Goal: Task Accomplishment & Management: Manage account settings

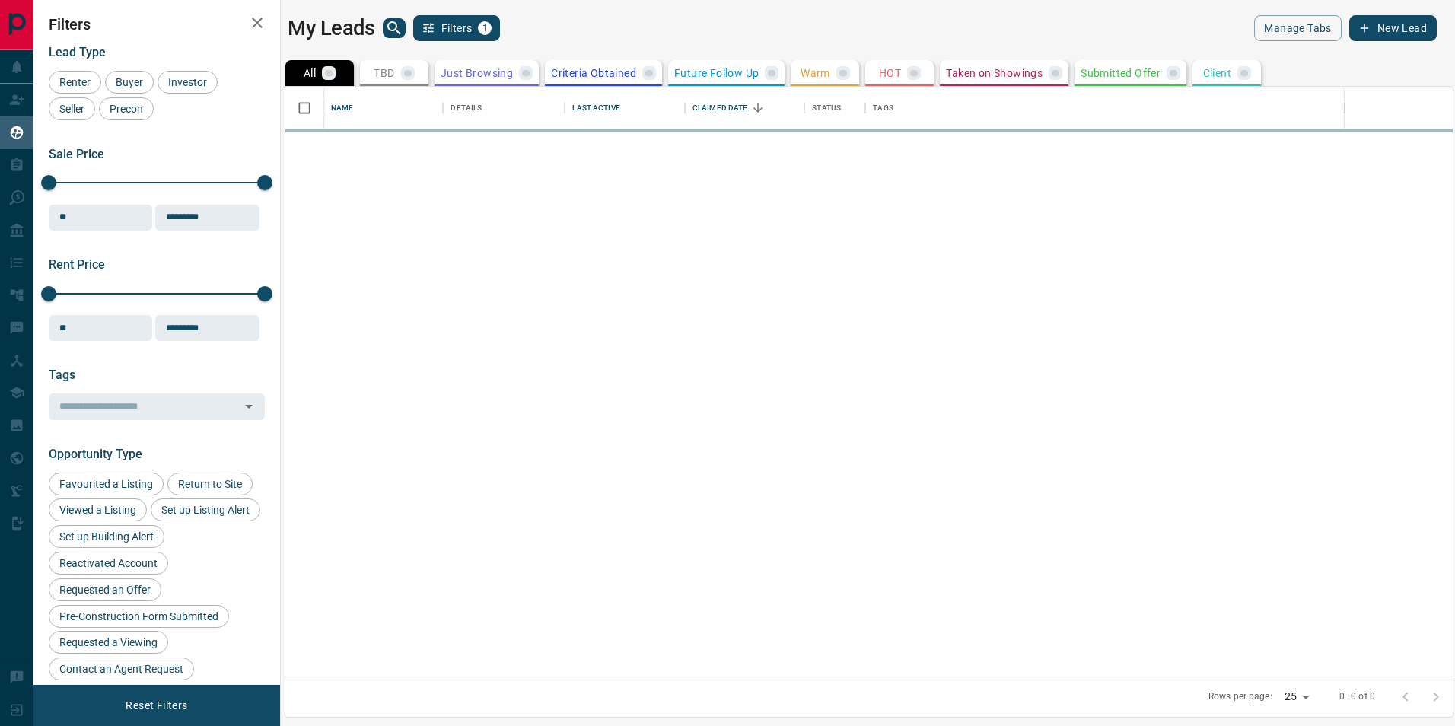
scroll to position [578, 1156]
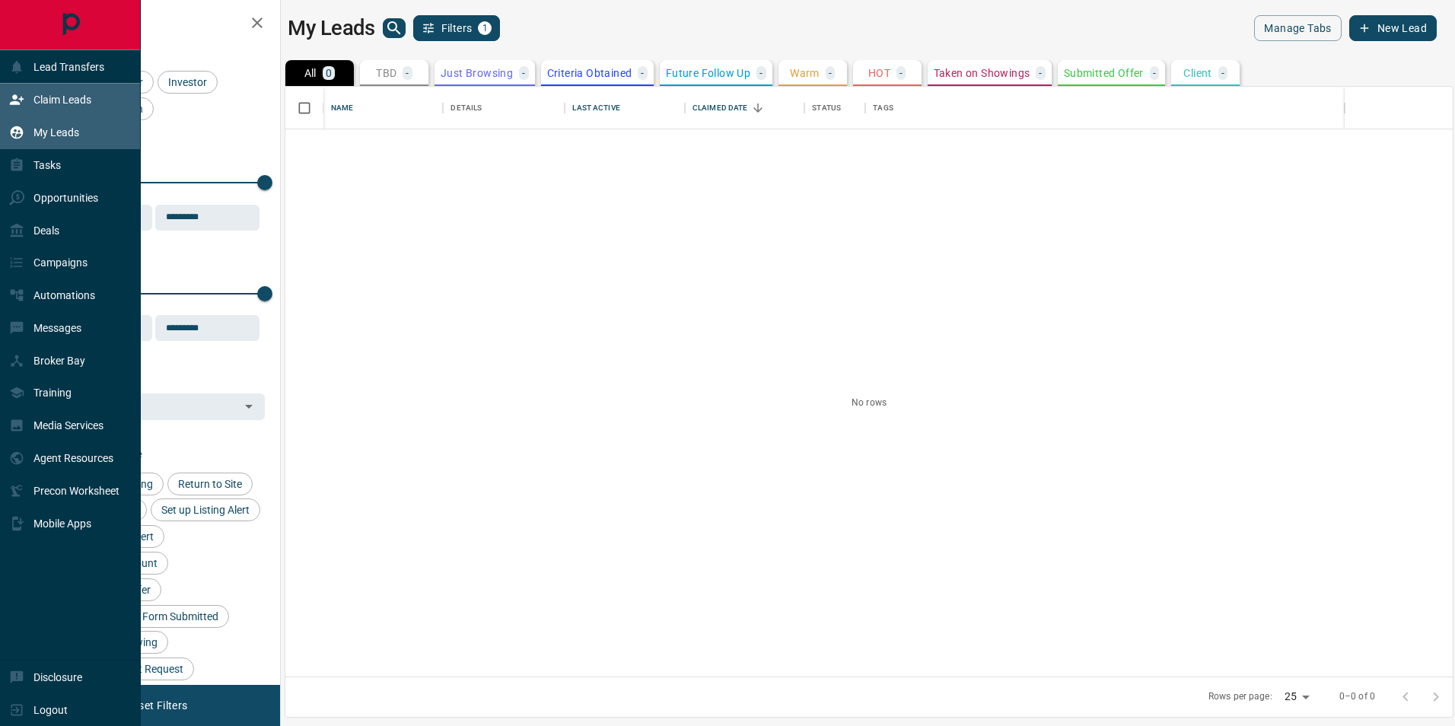
click at [85, 113] on div "Claim Leads" at bounding box center [50, 100] width 82 height 25
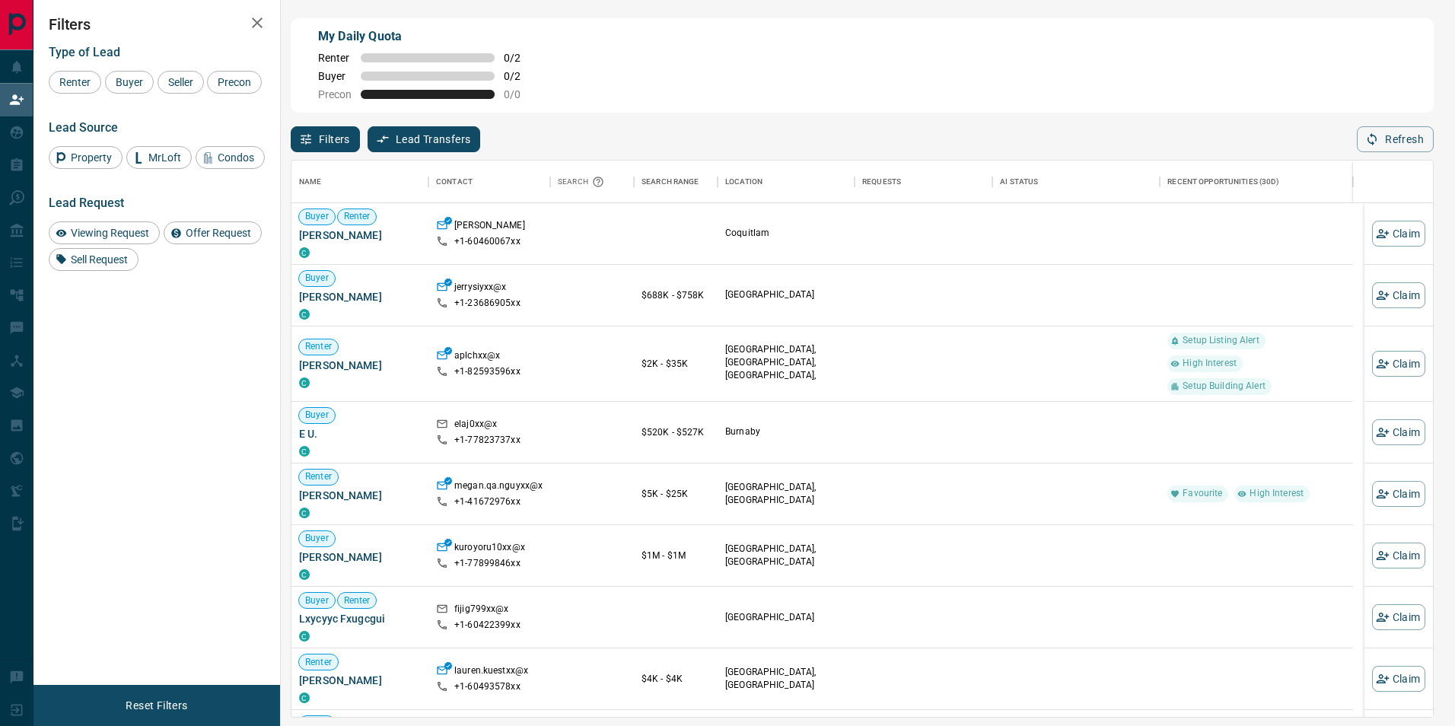
click at [517, 68] on div "My Daily Quota Renter 0 / 2 Buyer 0 / 2 Precon 0 / 0" at bounding box center [427, 63] width 219 height 73
click at [517, 72] on span "0 / 2" at bounding box center [520, 76] width 33 height 12
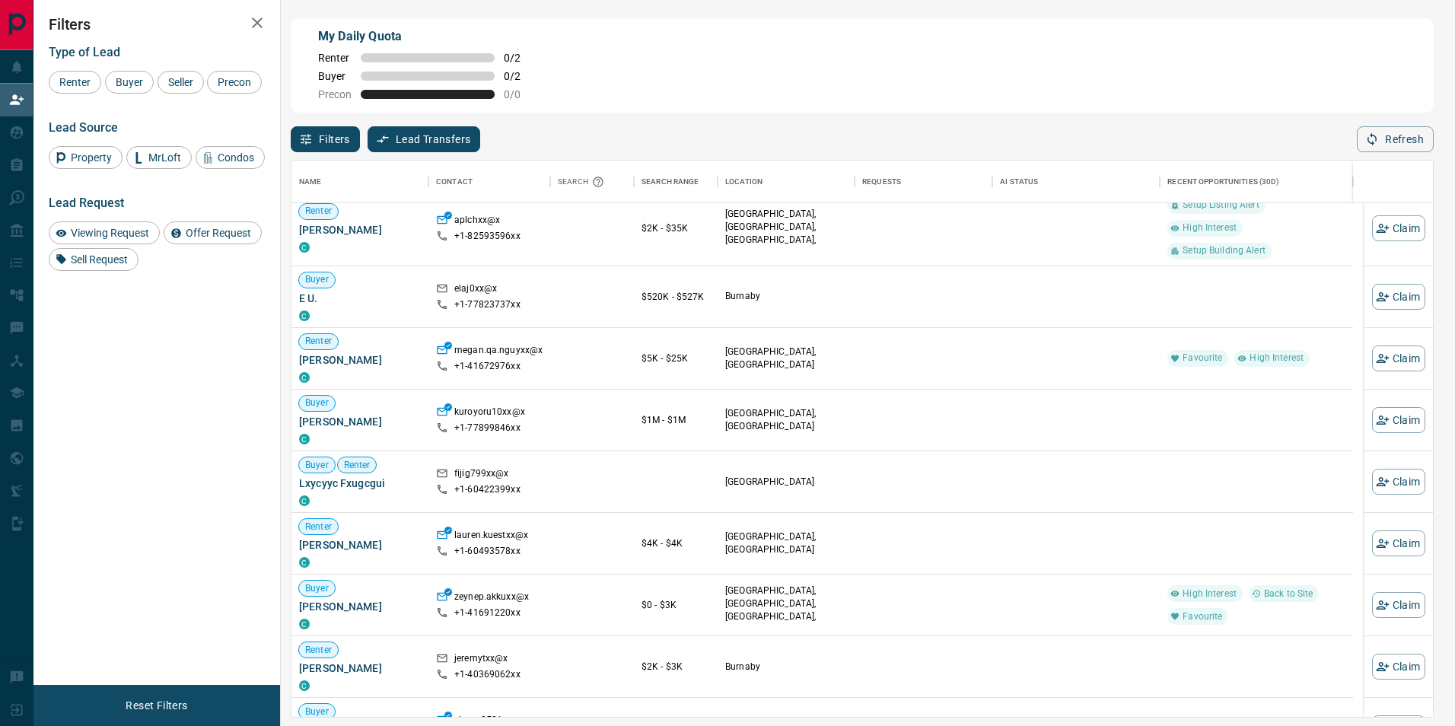
scroll to position [152, 0]
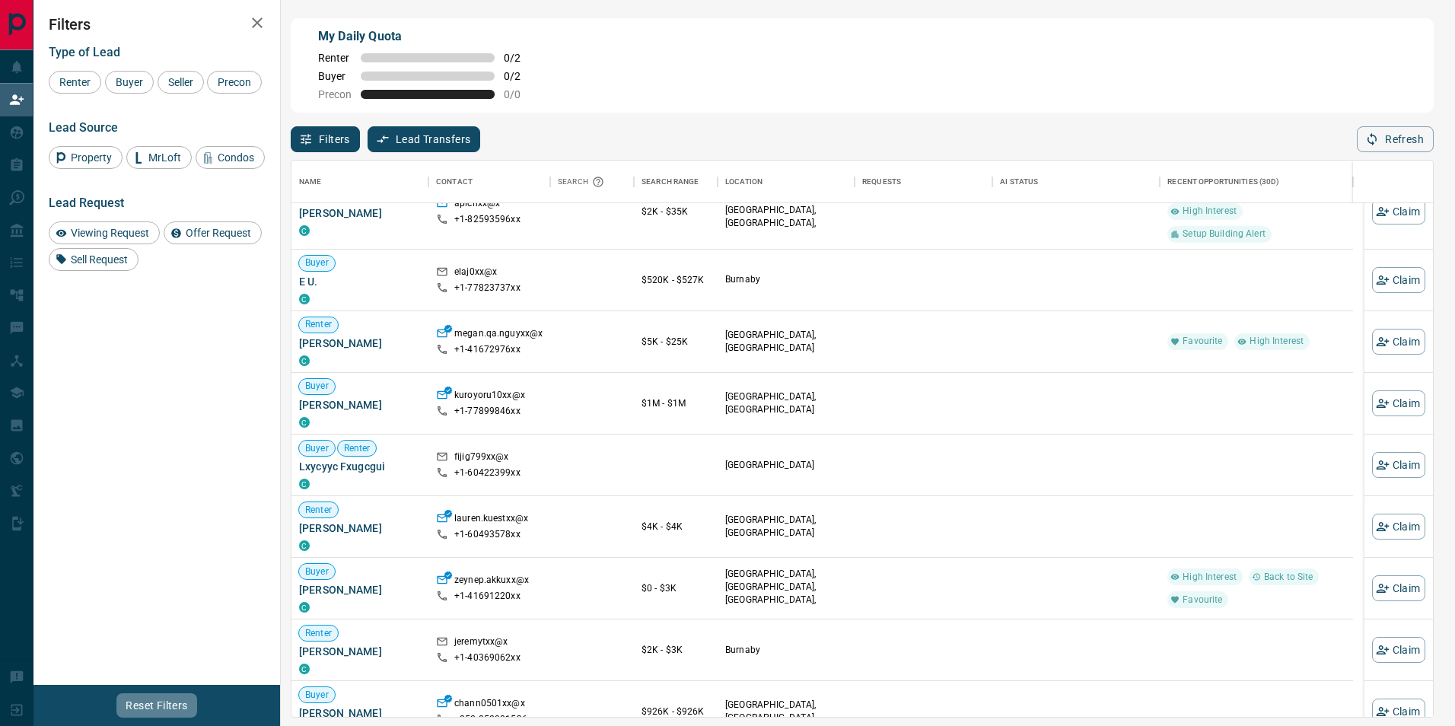
click at [188, 699] on button "Reset Filters" at bounding box center [156, 706] width 81 height 26
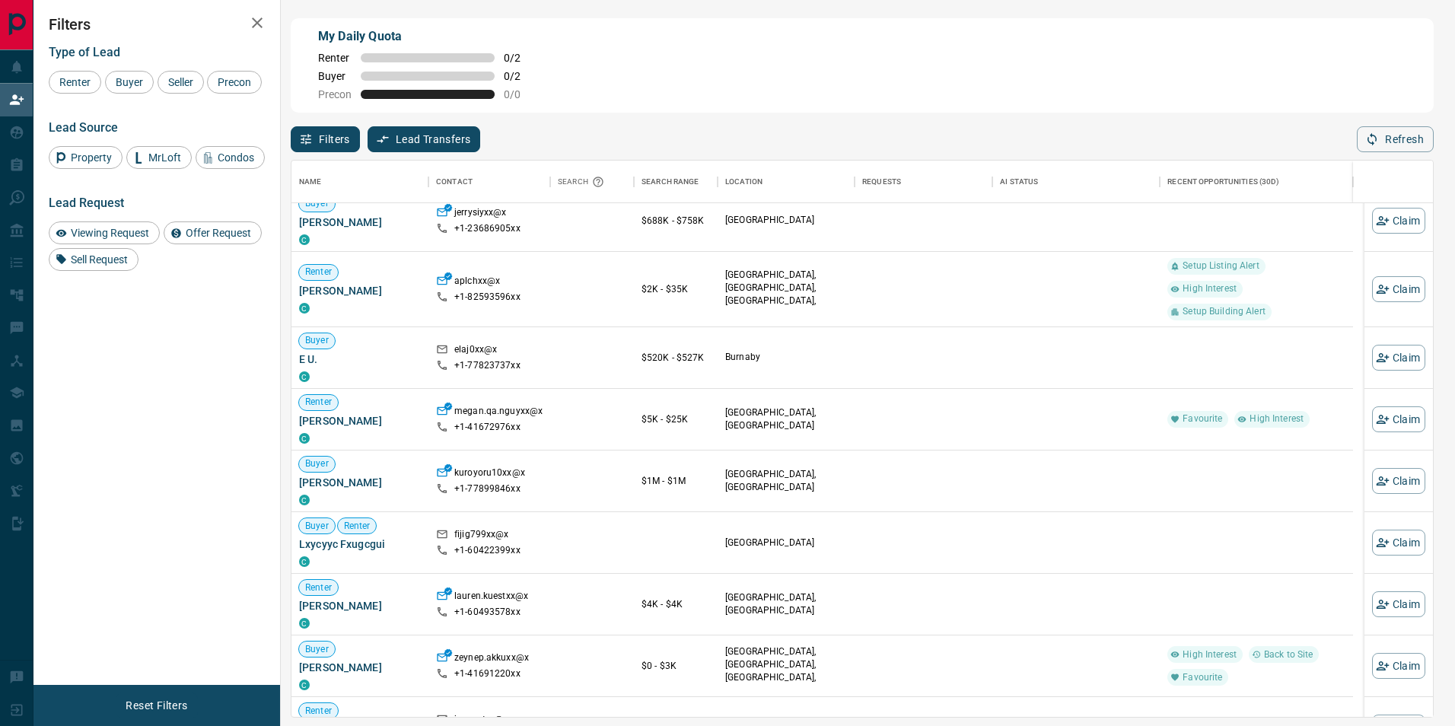
scroll to position [0, 0]
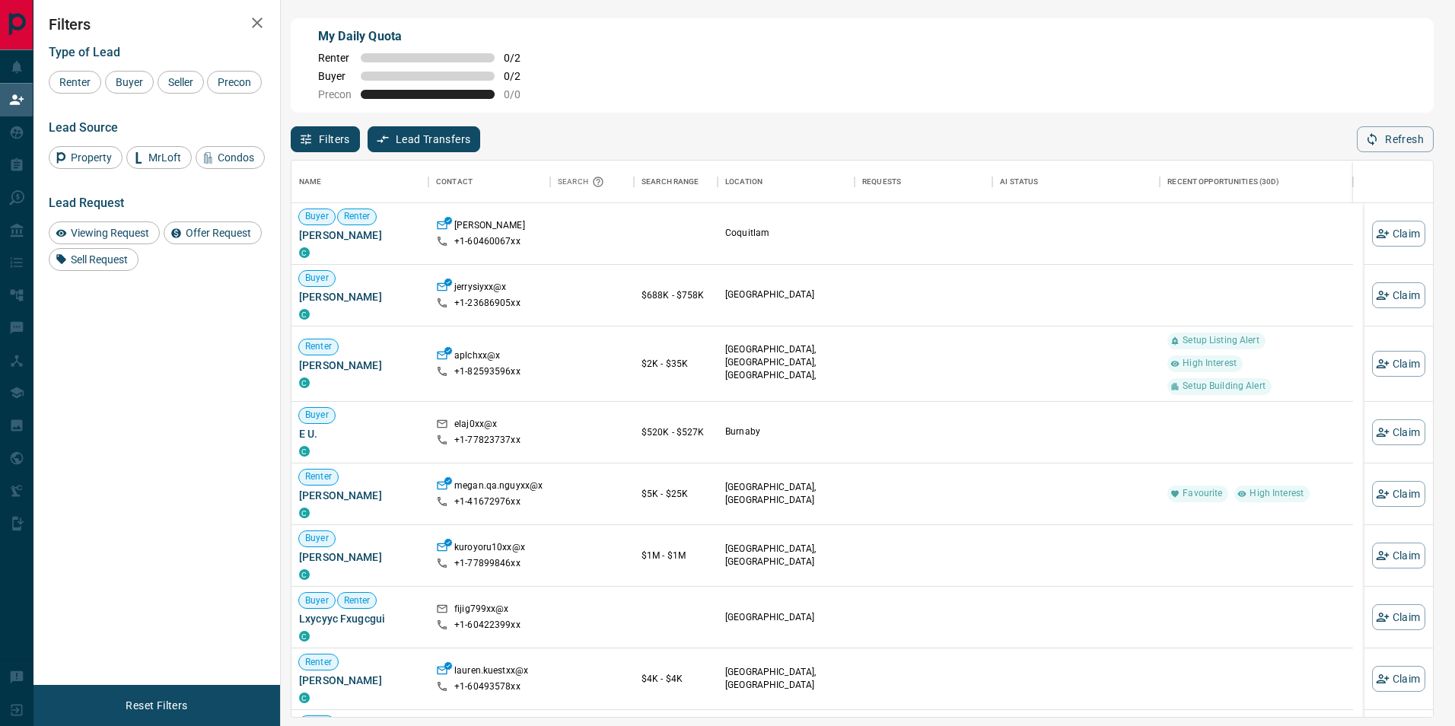
click at [447, 142] on button "Lead Transfers" at bounding box center [424, 139] width 113 height 26
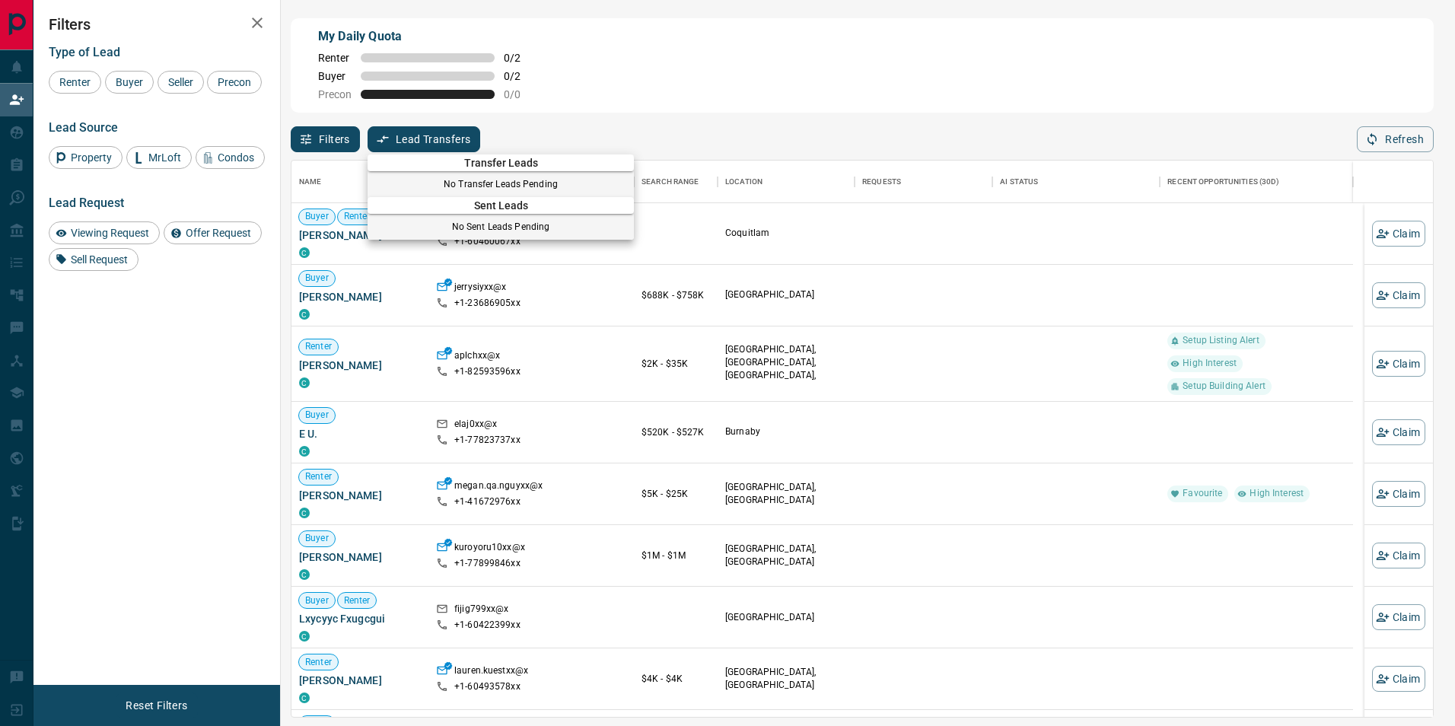
click at [321, 147] on div at bounding box center [727, 363] width 1455 height 726
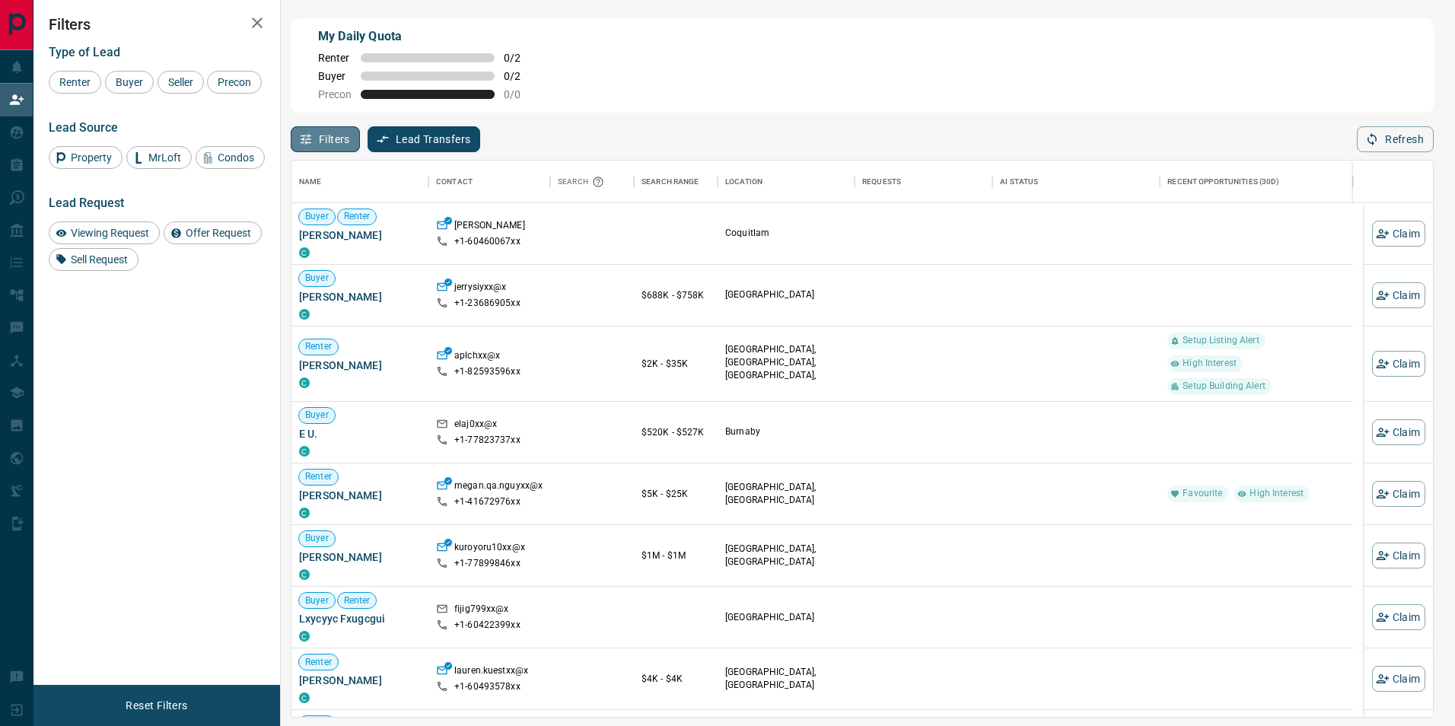
click at [322, 144] on button "Filters" at bounding box center [325, 139] width 69 height 26
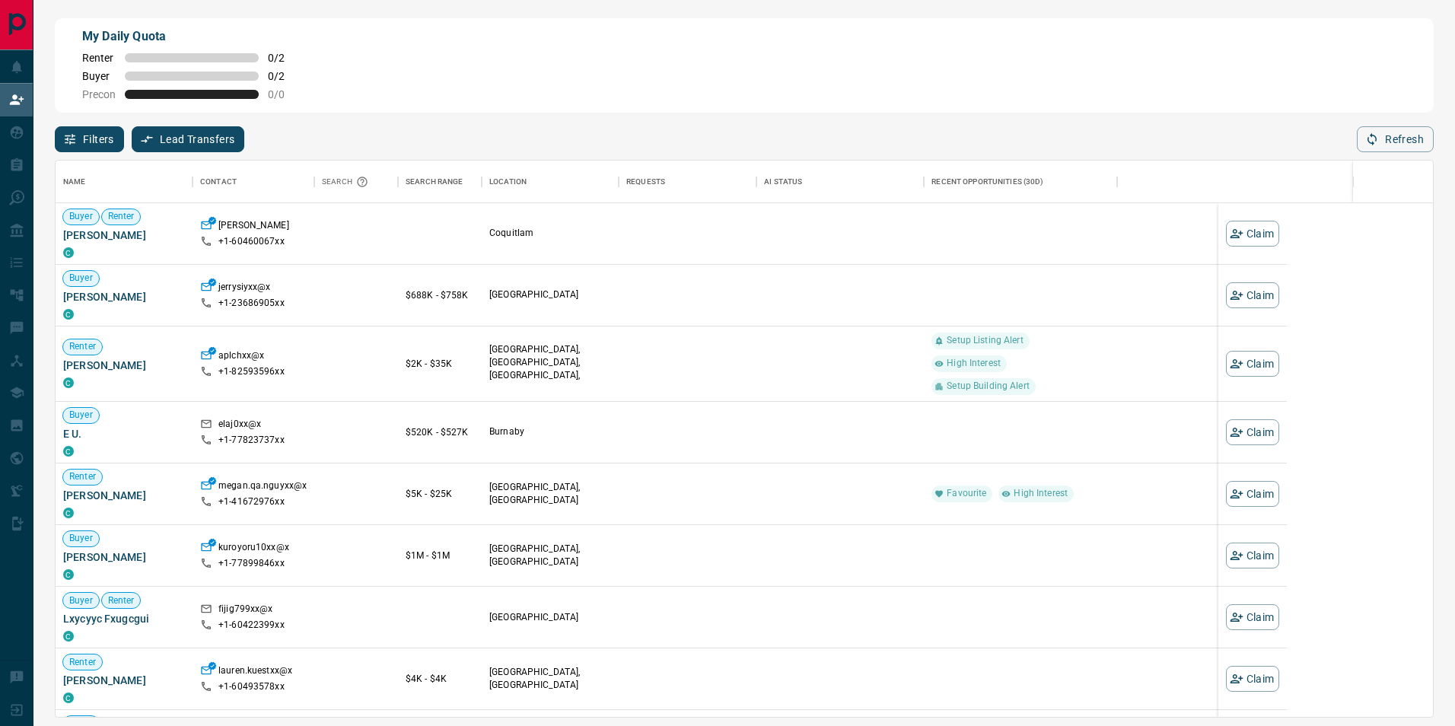
scroll to position [545, 1366]
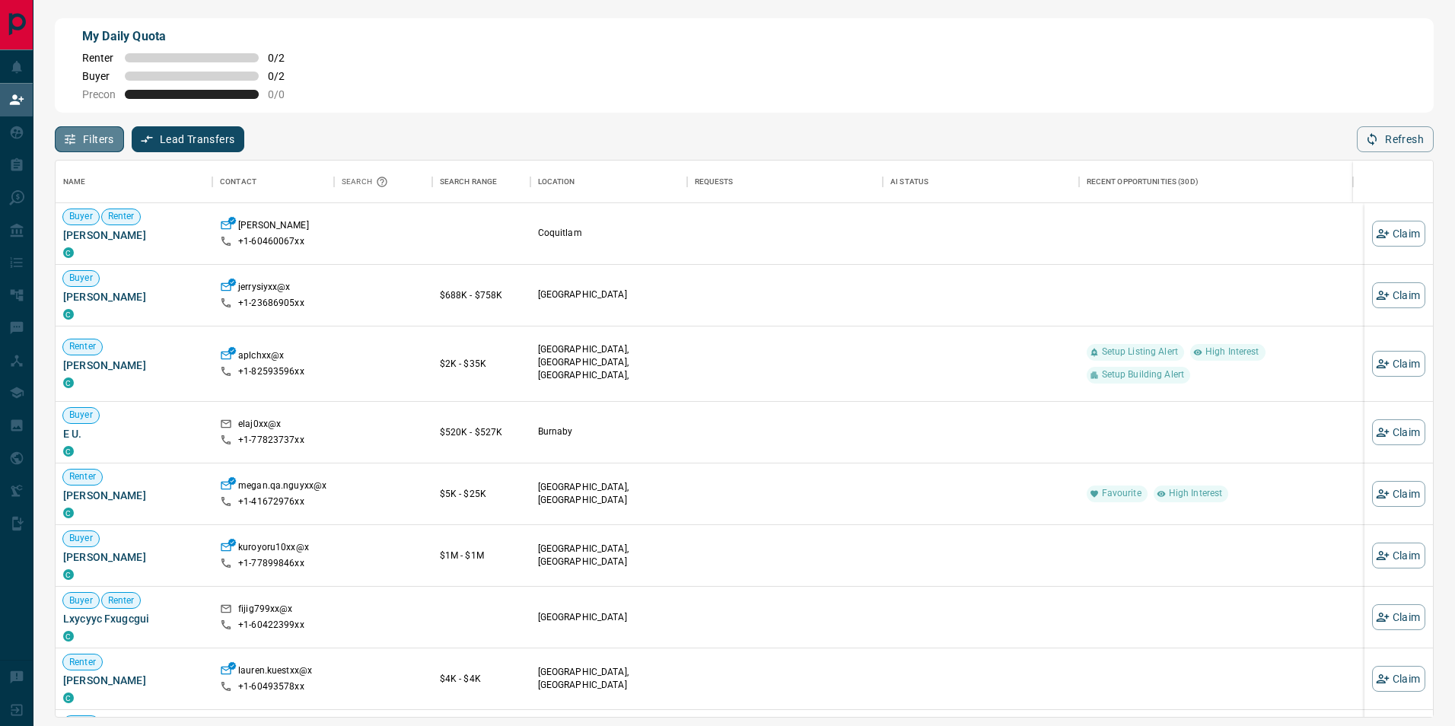
click at [107, 143] on button "Filters" at bounding box center [89, 139] width 69 height 26
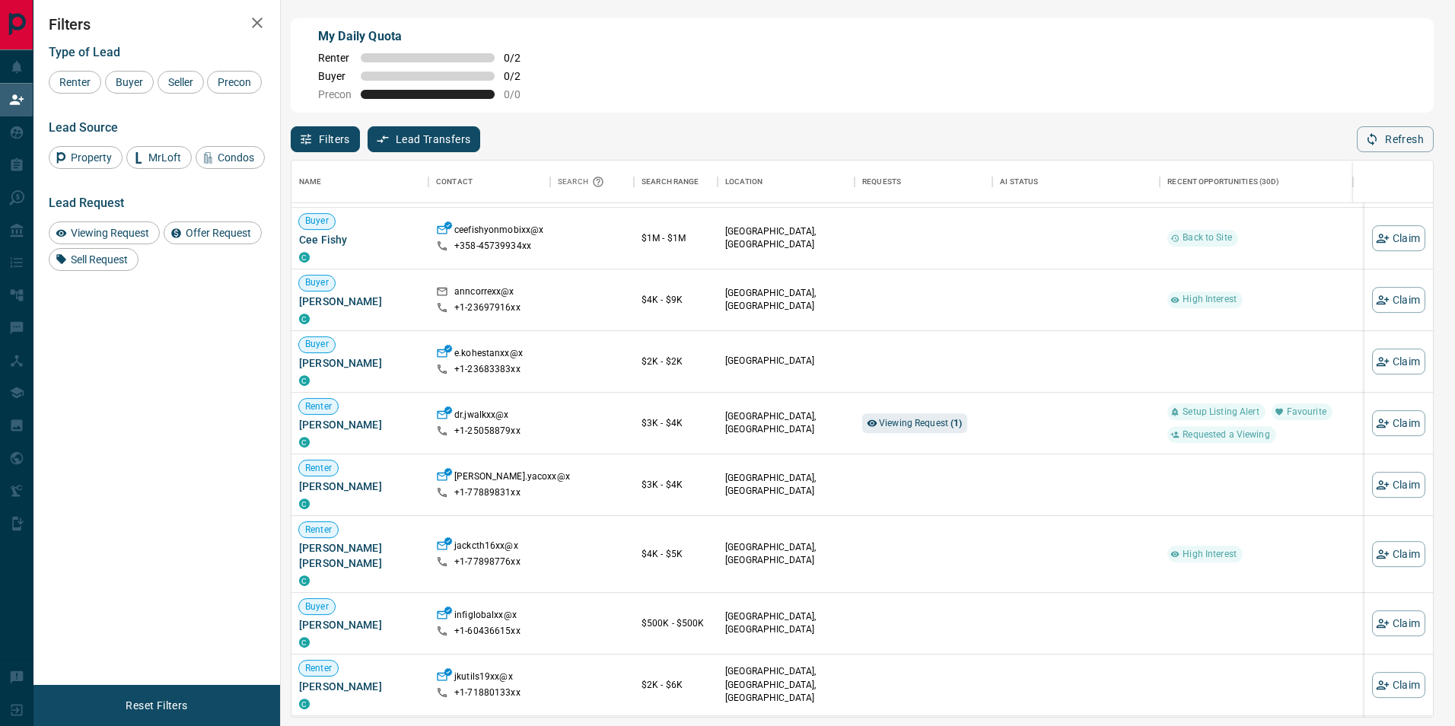
scroll to position [837, 0]
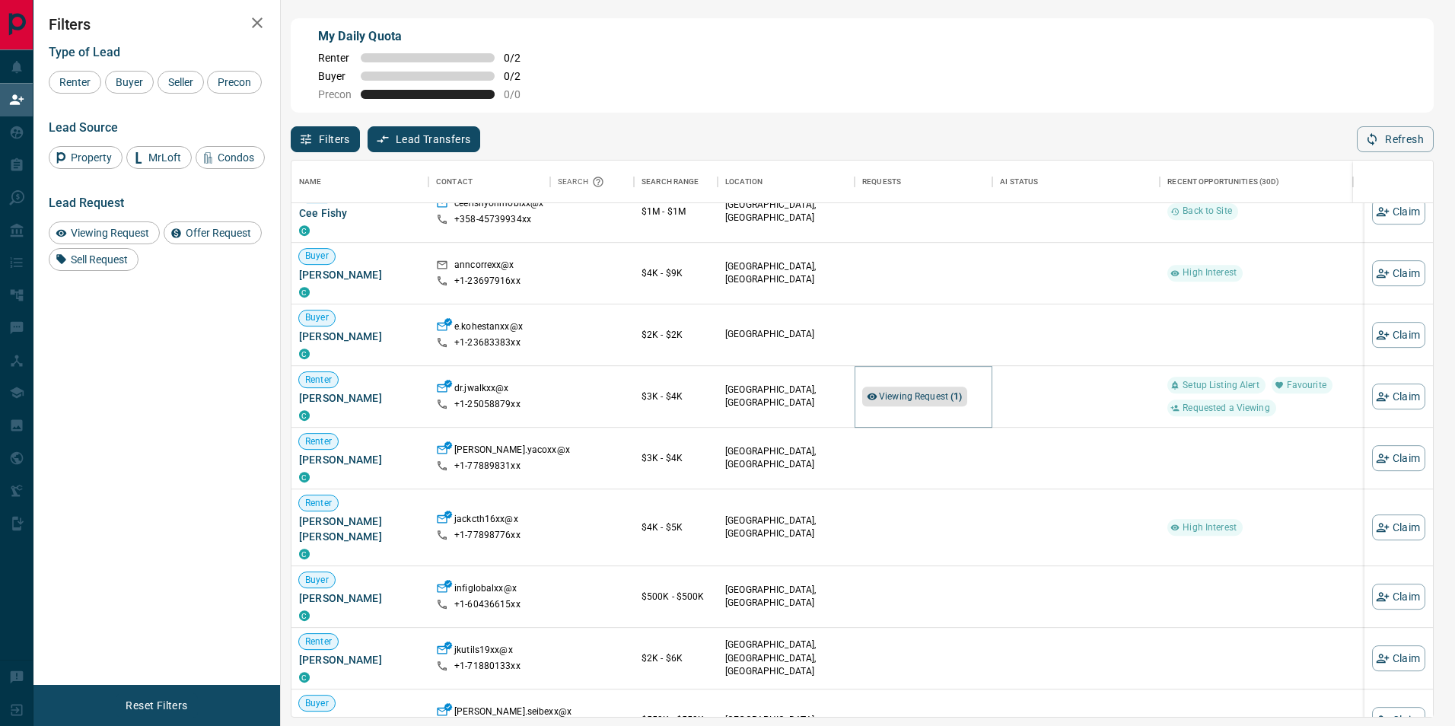
click at [905, 396] on span "Viewing Request ( 1 )" at bounding box center [921, 396] width 84 height 11
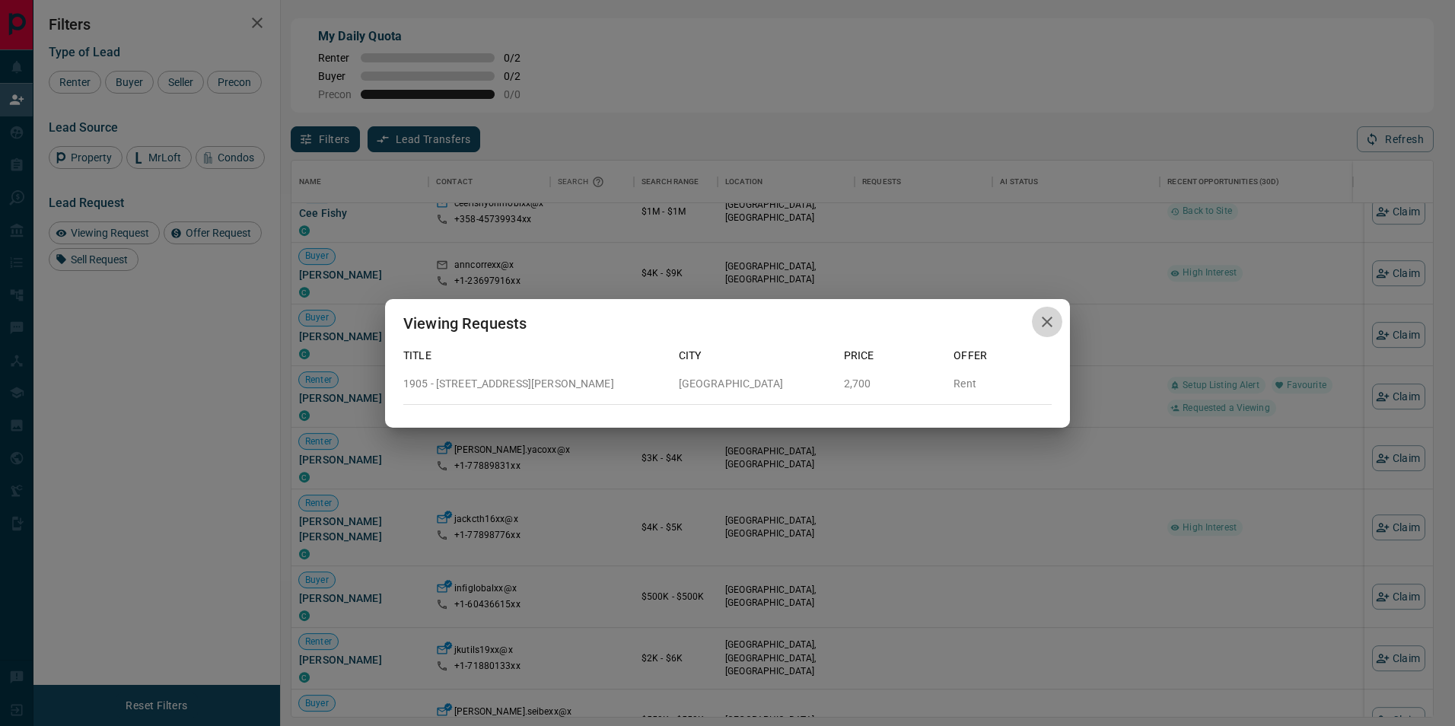
click at [1050, 315] on icon "button" at bounding box center [1047, 322] width 18 height 18
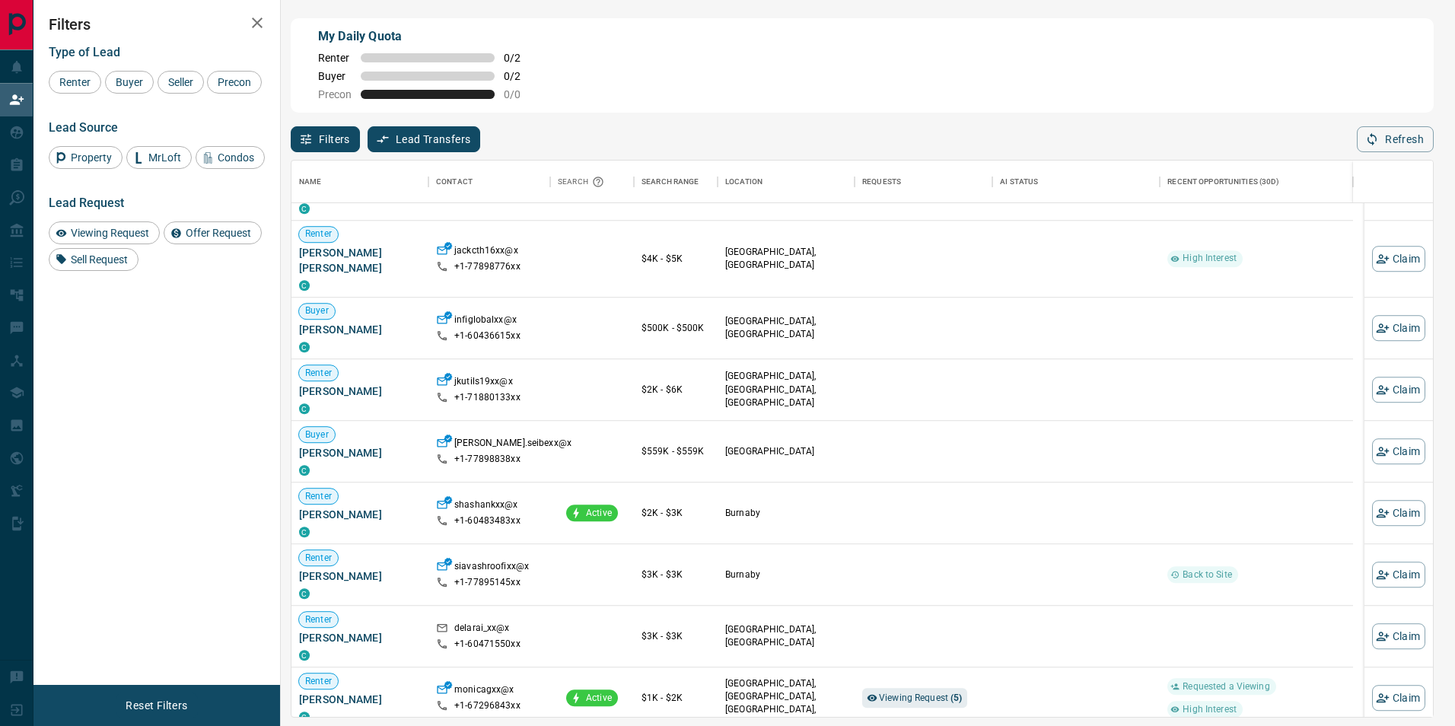
scroll to position [1237, 0]
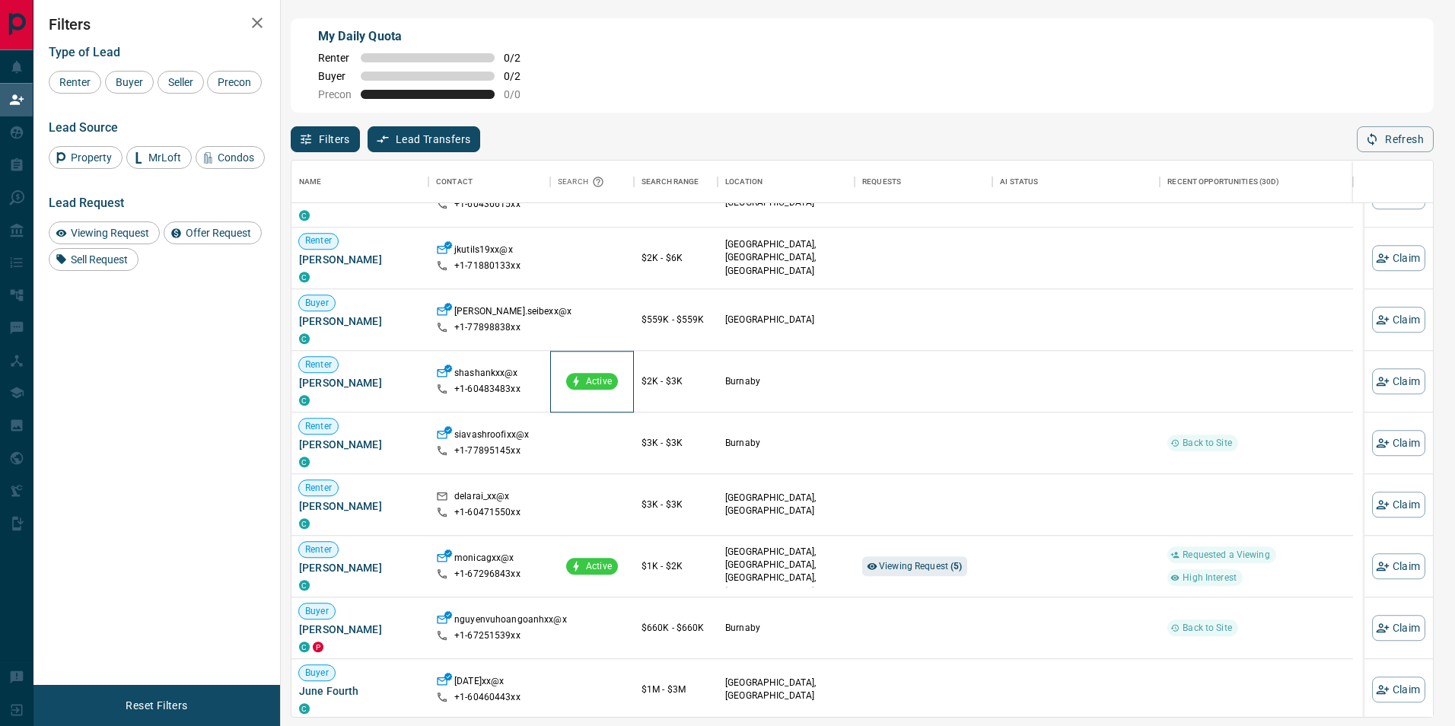
click at [598, 384] on span "Active" at bounding box center [599, 381] width 38 height 13
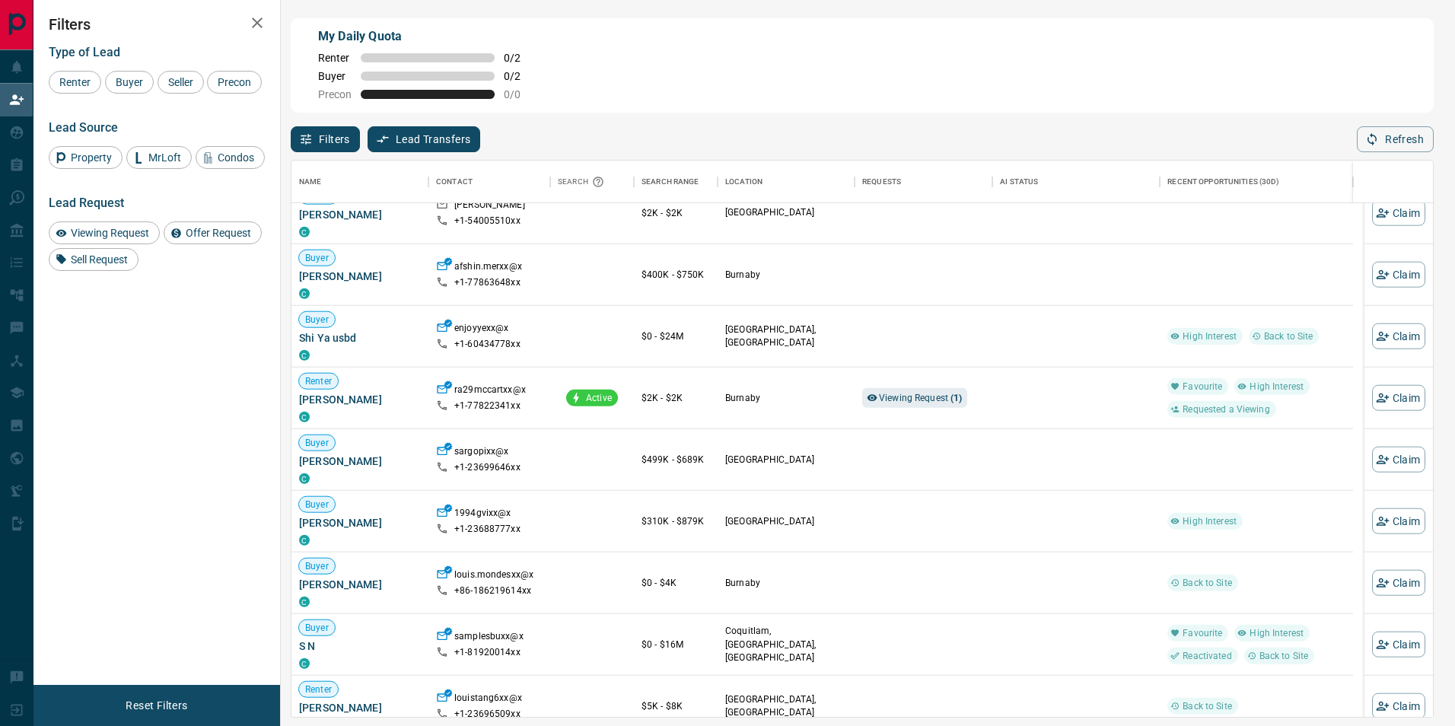
scroll to position [3215, 0]
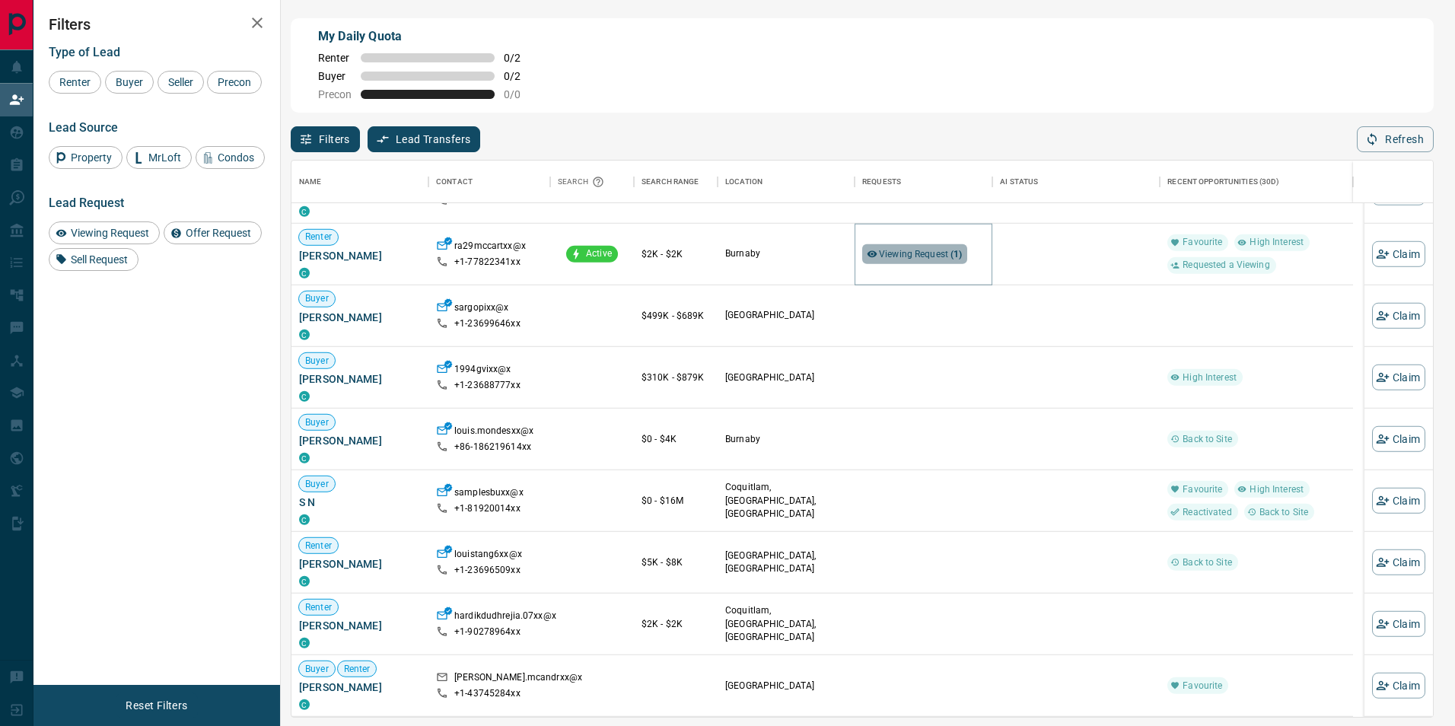
click at [960, 260] on strong "( 1 )" at bounding box center [956, 254] width 11 height 11
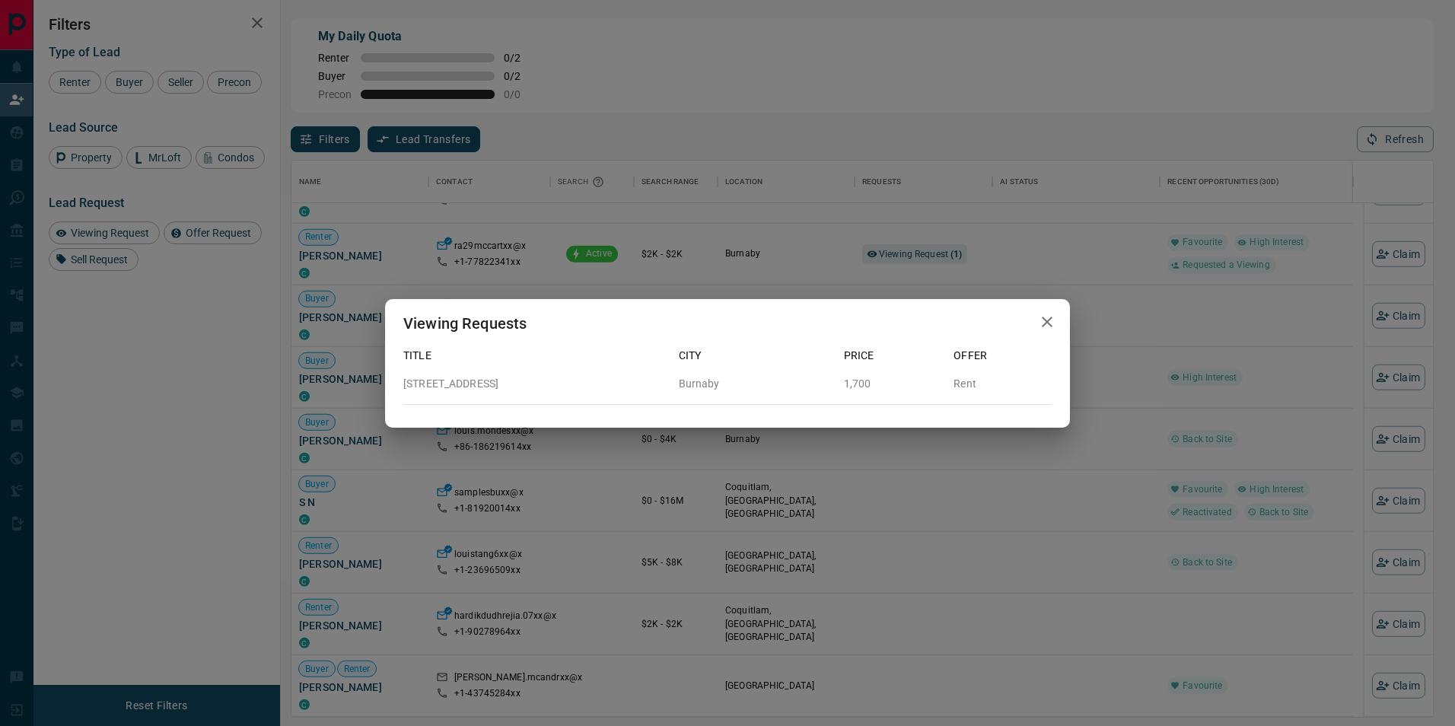
click at [1055, 322] on icon "button" at bounding box center [1047, 322] width 18 height 18
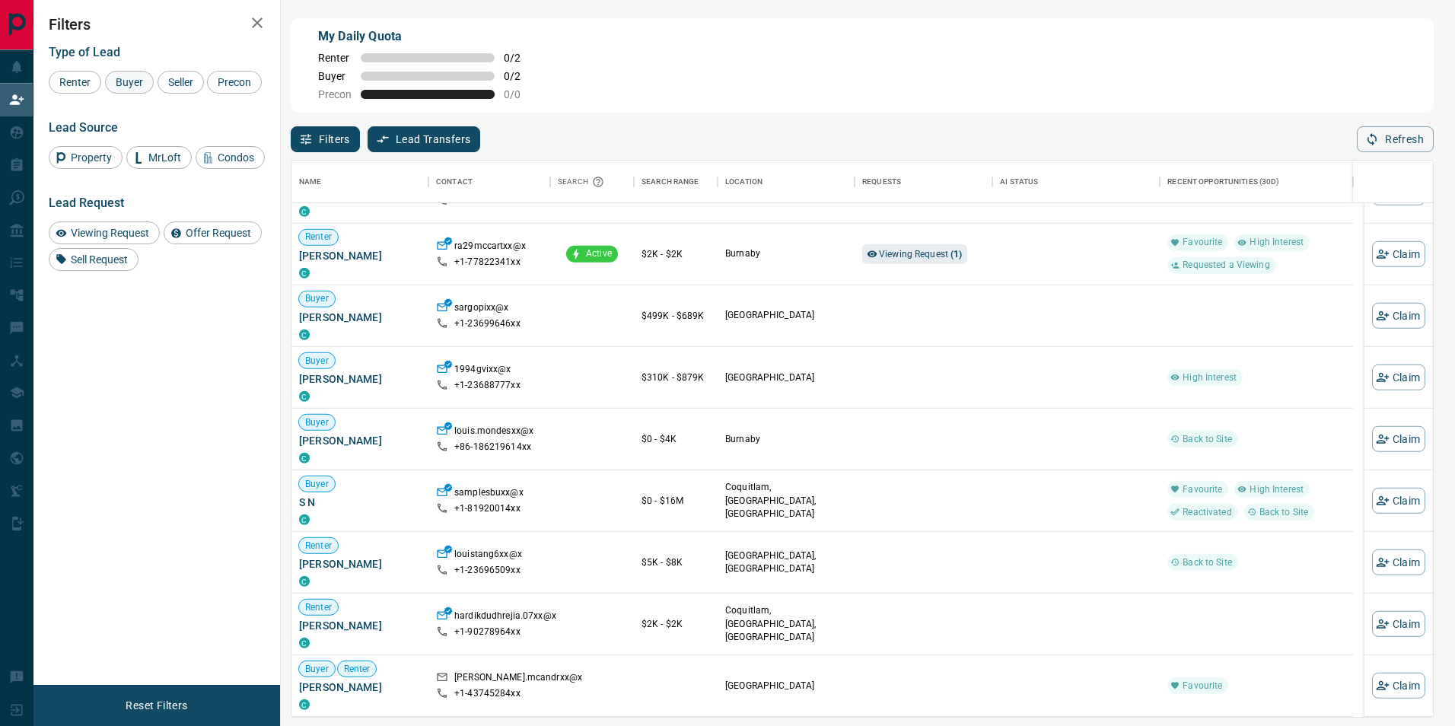
click at [127, 88] on span "Buyer" at bounding box center [129, 82] width 38 height 12
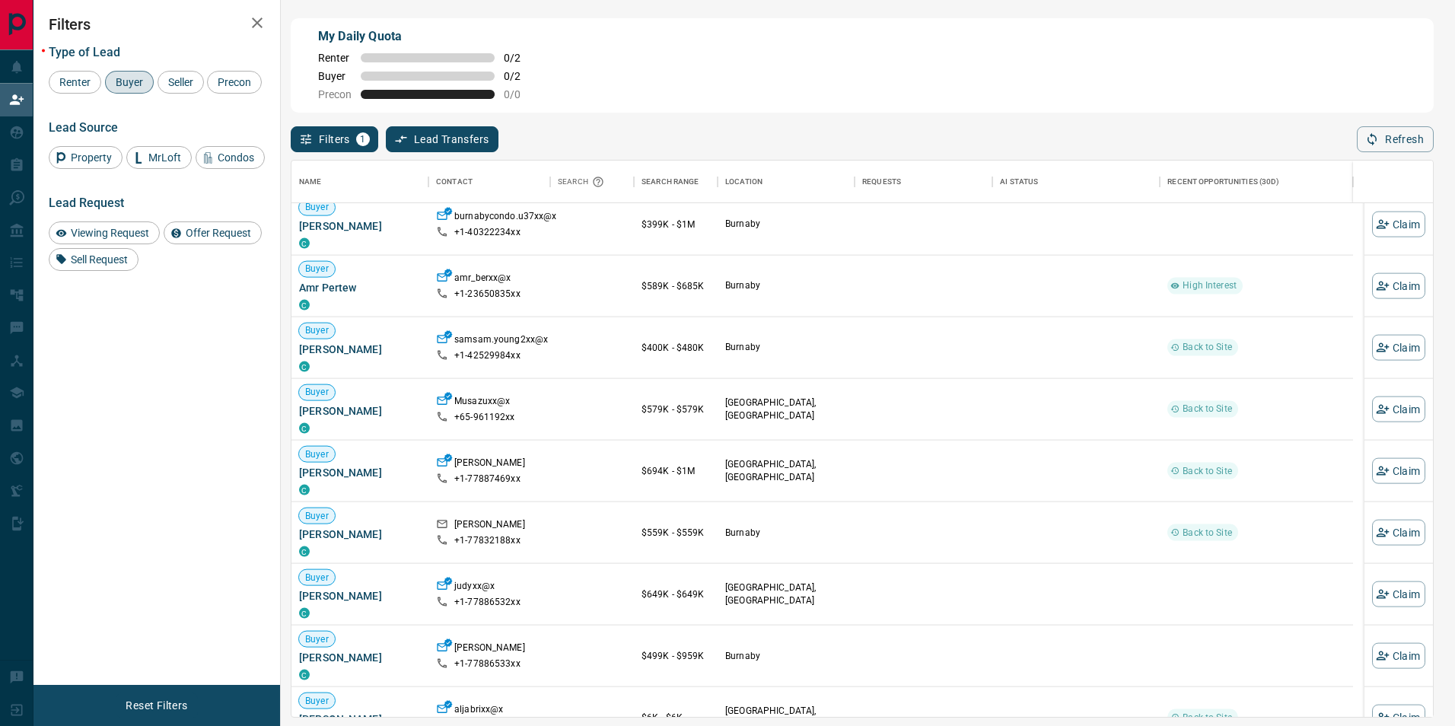
scroll to position [2693, 0]
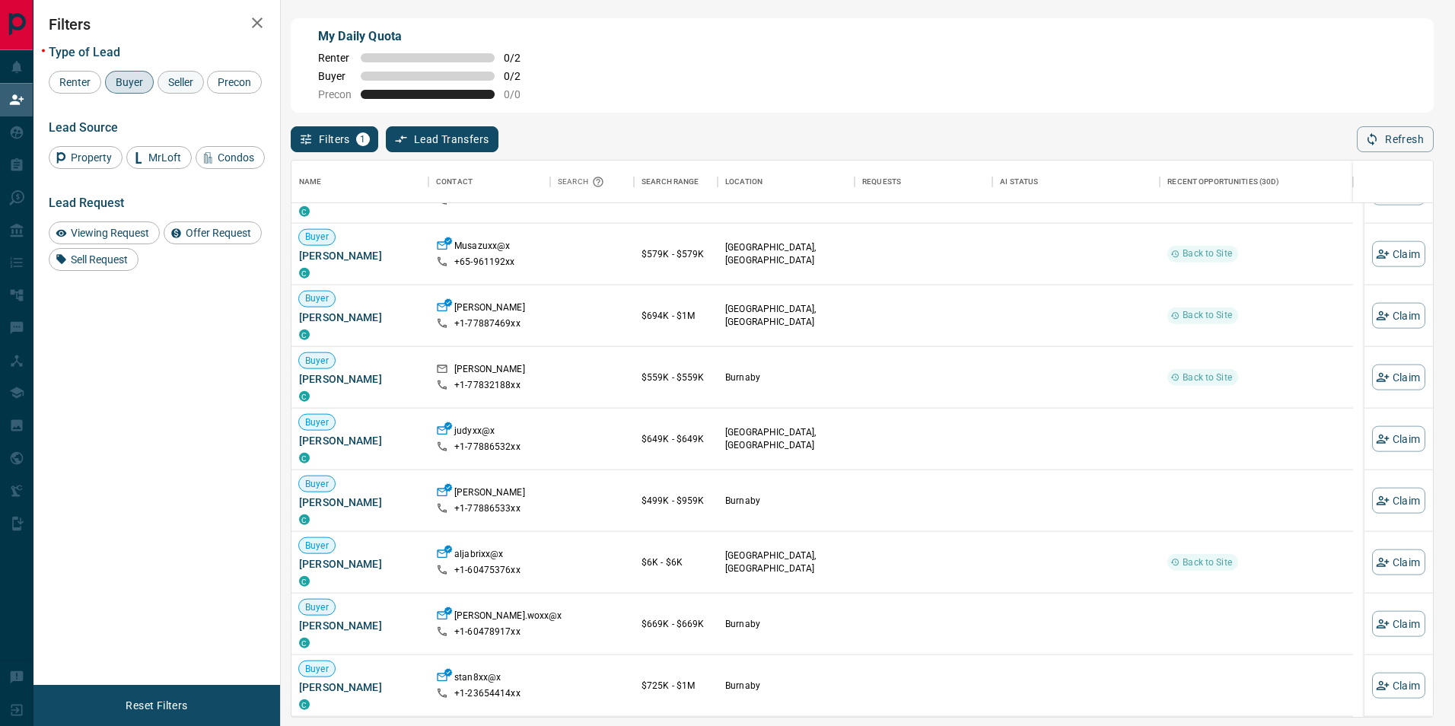
click at [167, 81] on span "Seller" at bounding box center [181, 82] width 36 height 12
click at [117, 76] on span "Buyer" at bounding box center [129, 82] width 38 height 12
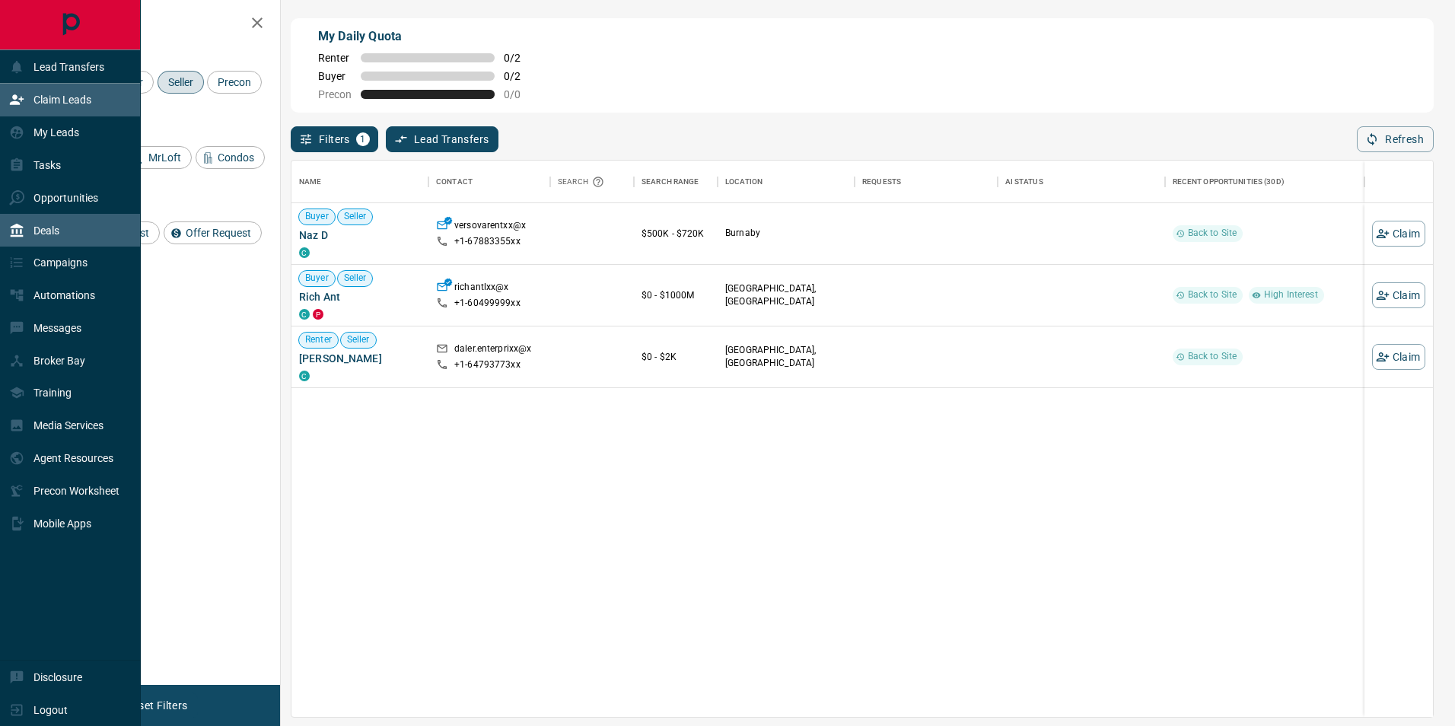
click at [35, 228] on p "Deals" at bounding box center [46, 231] width 26 height 12
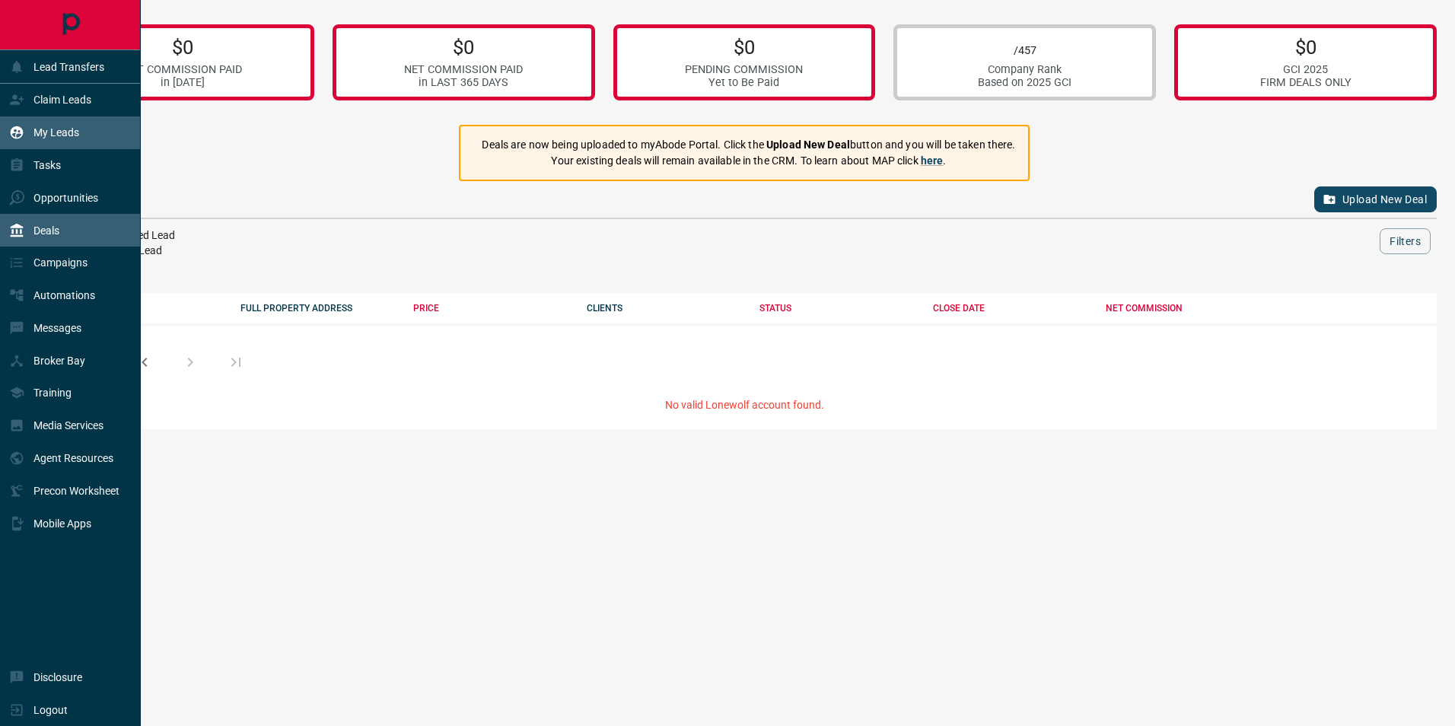
click at [51, 128] on p "My Leads" at bounding box center [56, 132] width 46 height 12
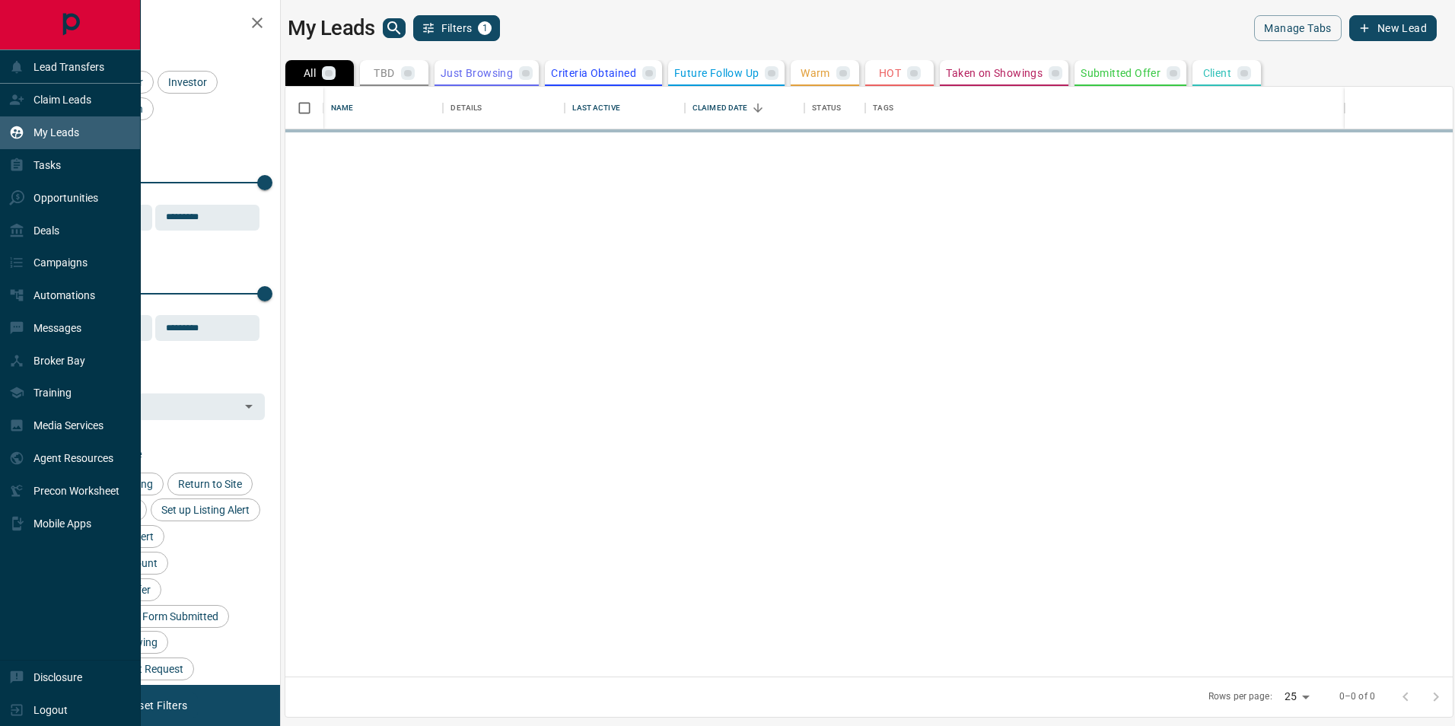
scroll to position [578, 1156]
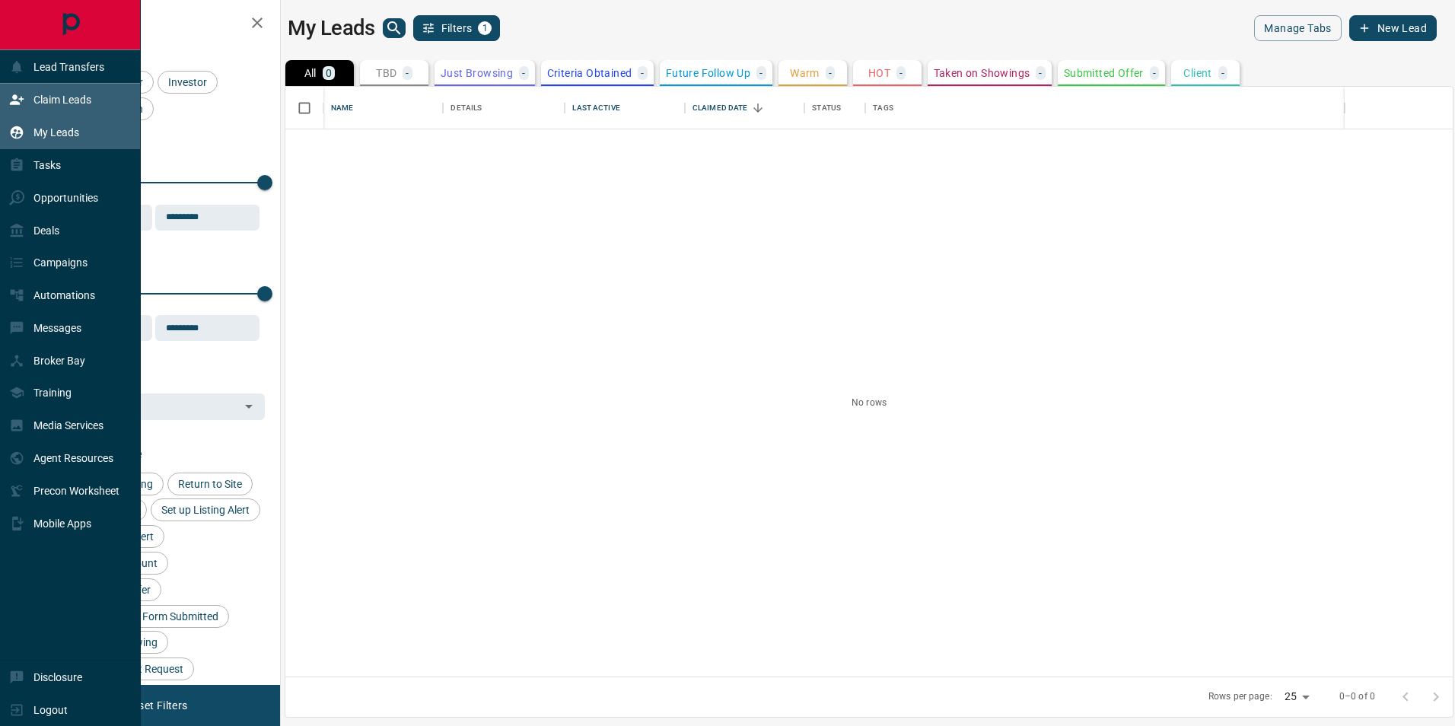
click at [67, 106] on p "Claim Leads" at bounding box center [62, 100] width 58 height 12
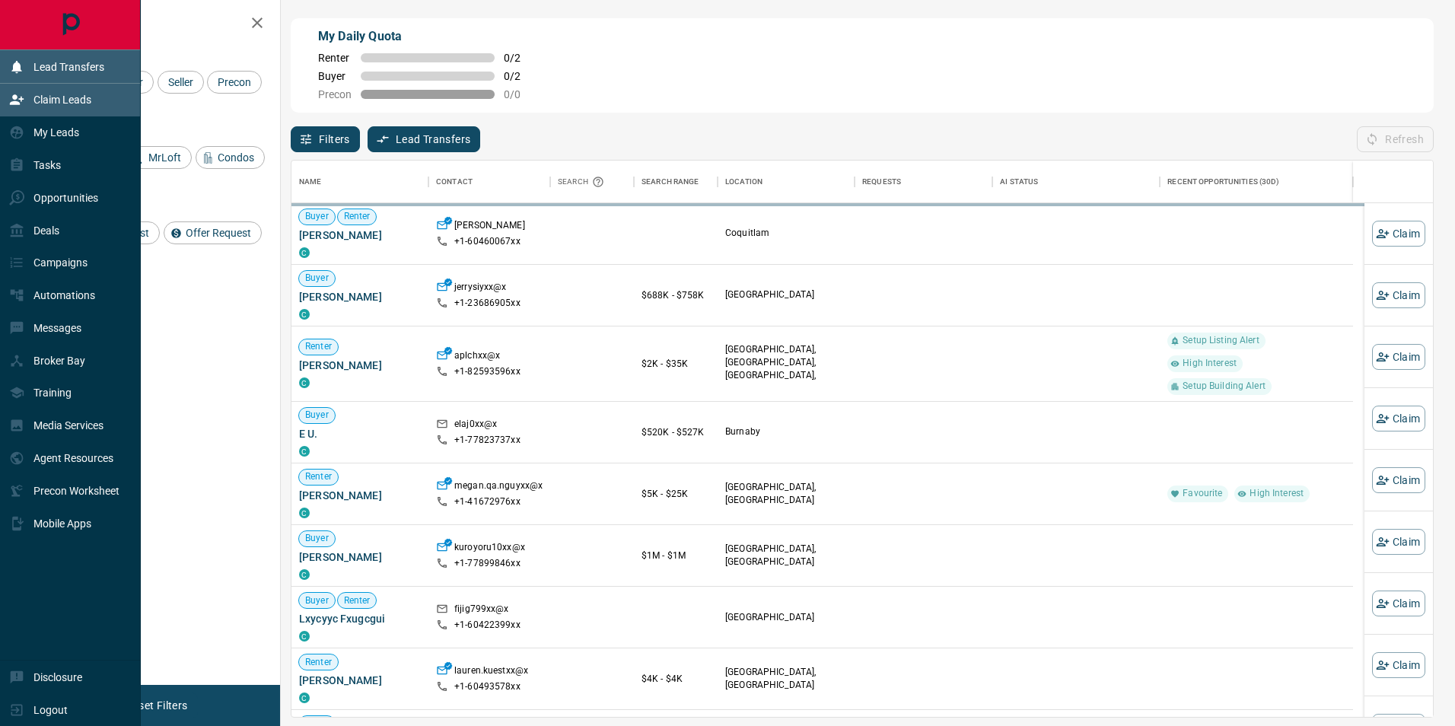
scroll to position [545, 1130]
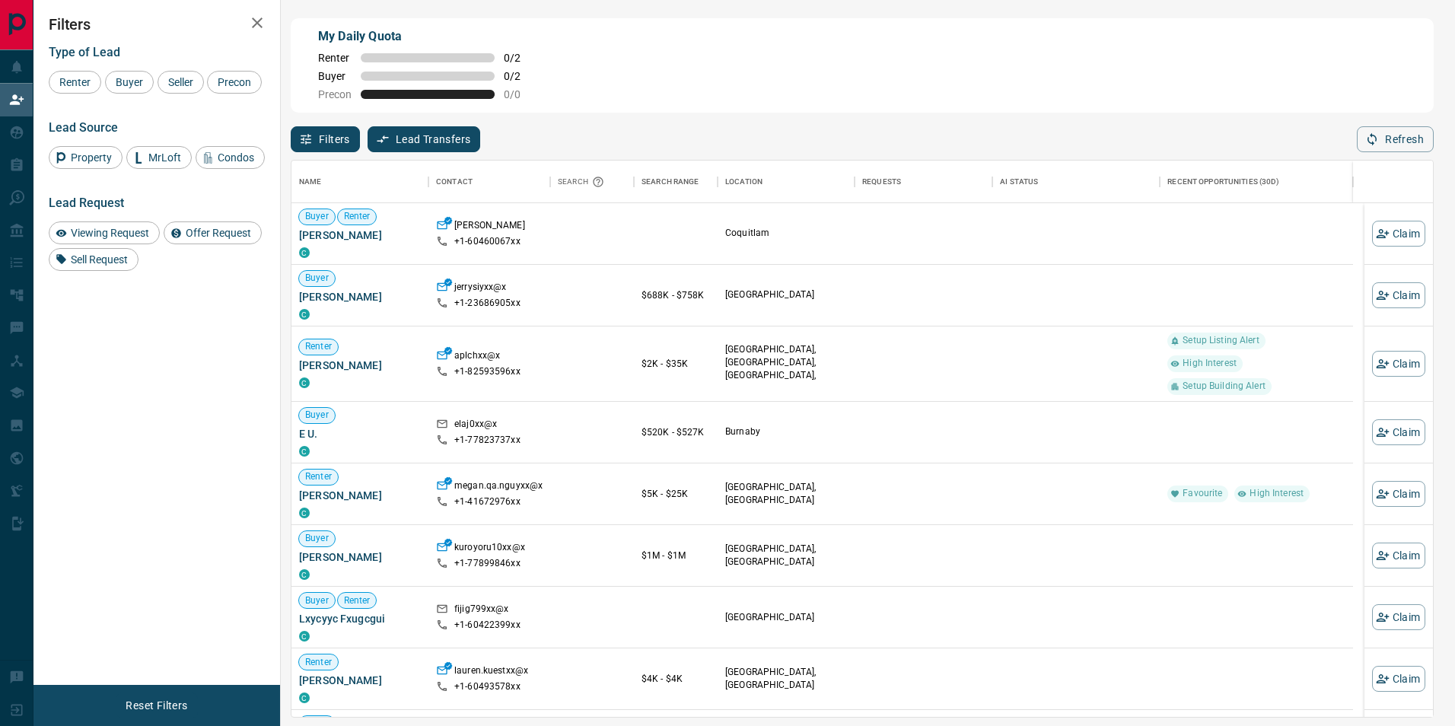
click at [261, 22] on icon "button" at bounding box center [257, 23] width 18 height 18
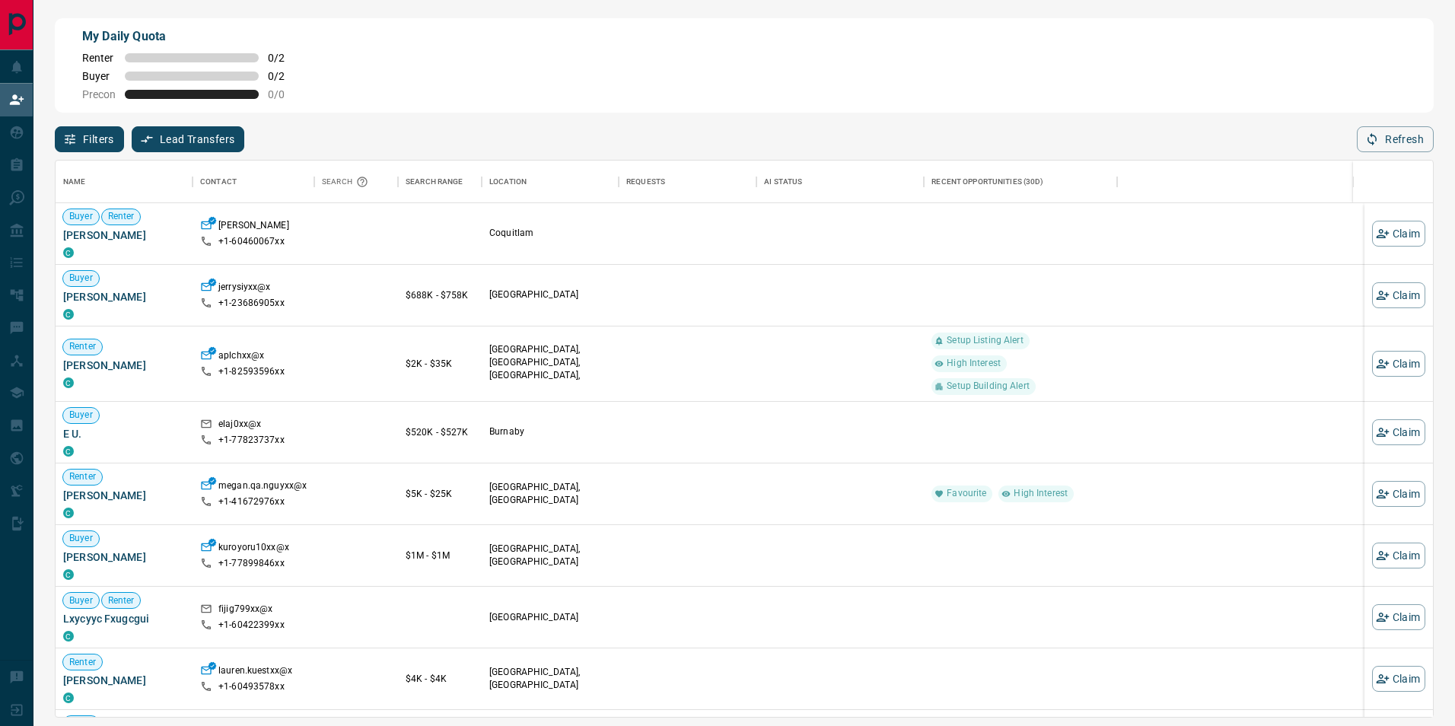
scroll to position [545, 1366]
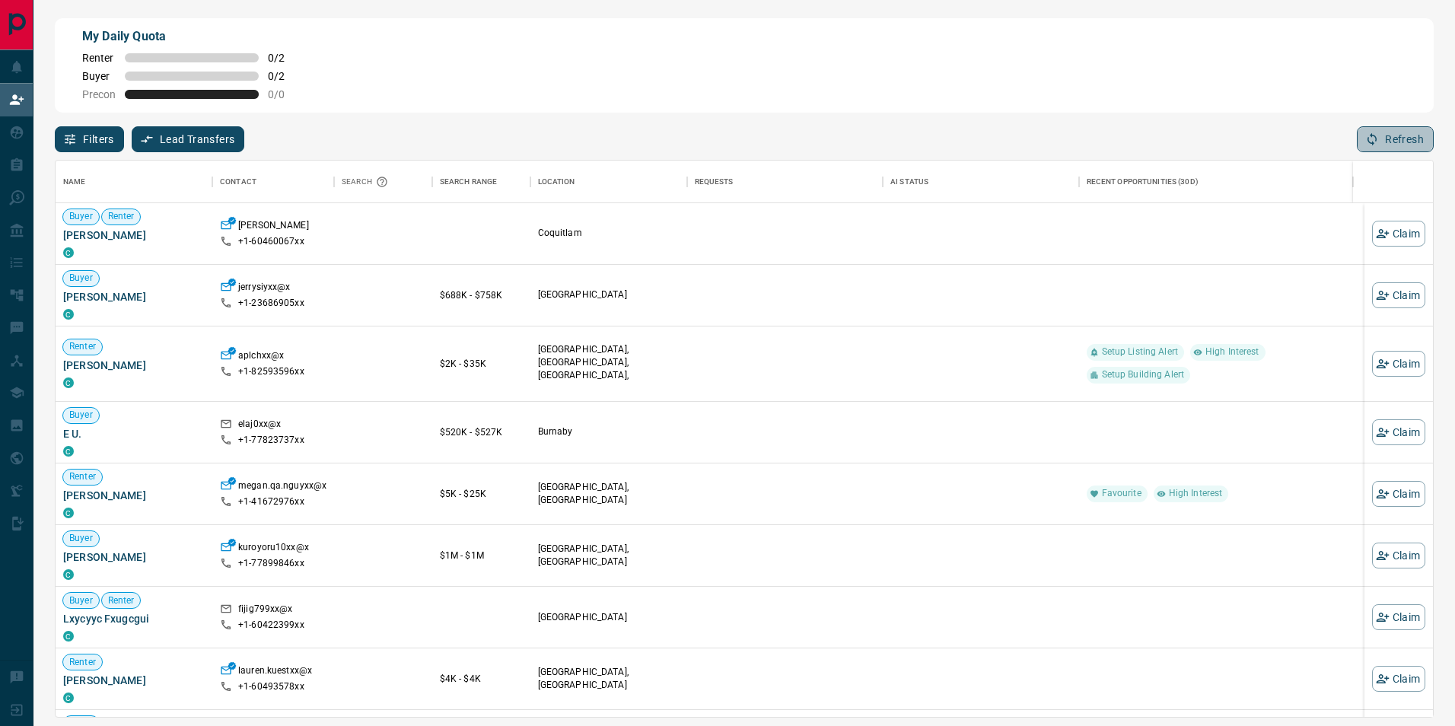
click at [1376, 144] on icon "button" at bounding box center [1372, 139] width 14 height 14
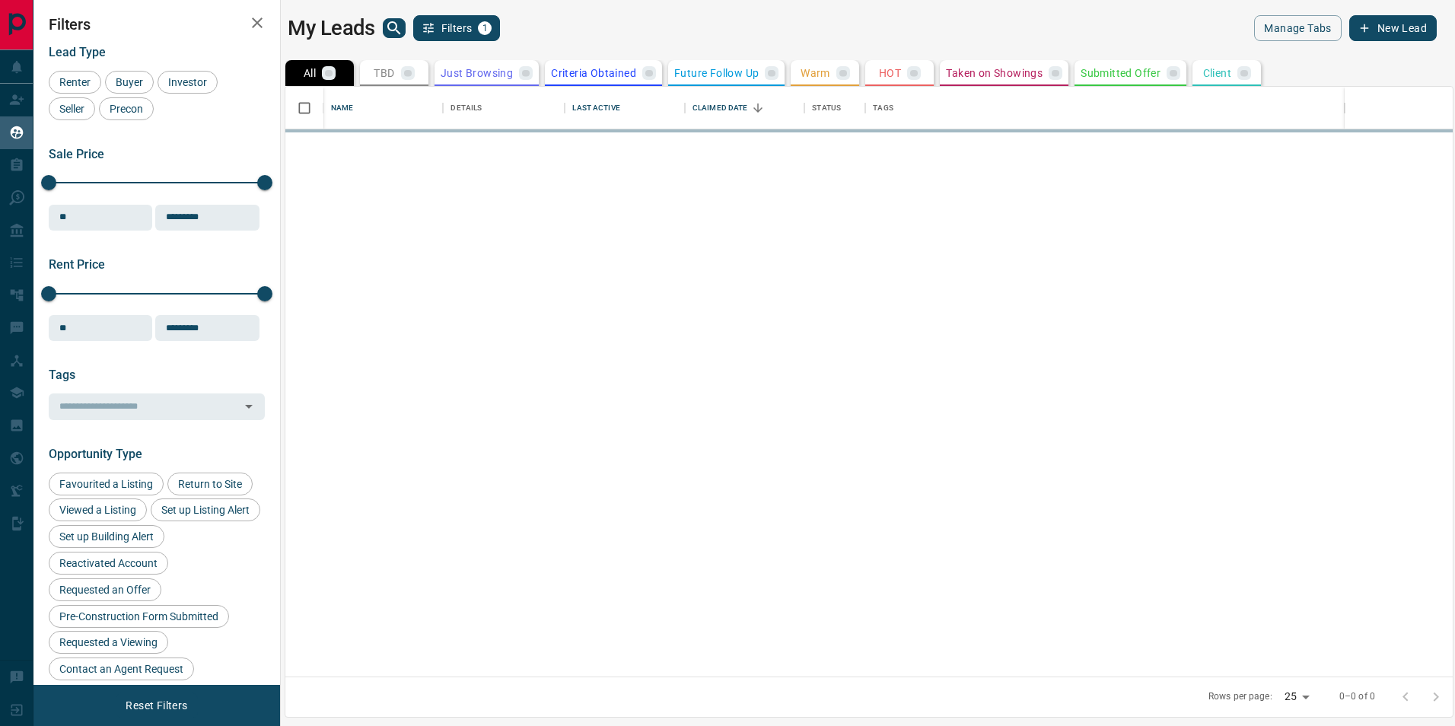
scroll to position [578, 1156]
